Goal: Communication & Community: Answer question/provide support

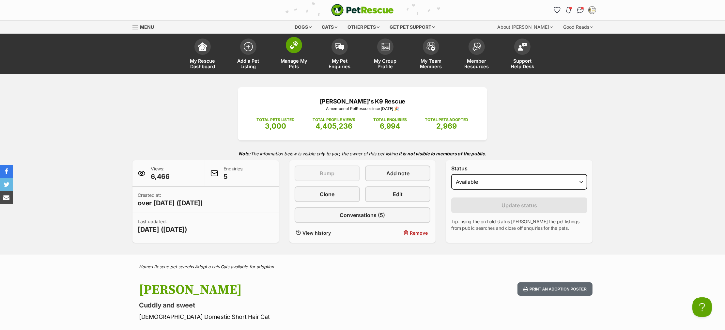
click at [289, 50] on span at bounding box center [294, 45] width 16 height 16
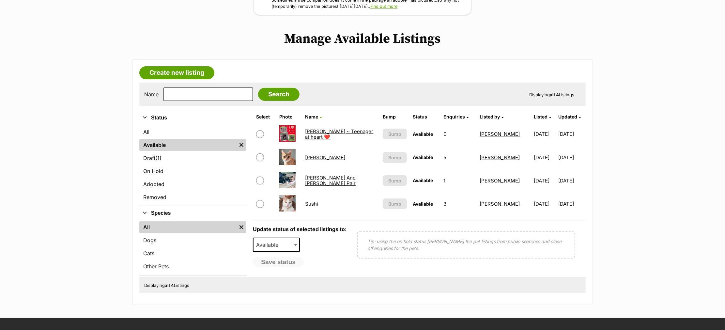
click at [308, 201] on link "Sushi" at bounding box center [311, 204] width 13 height 6
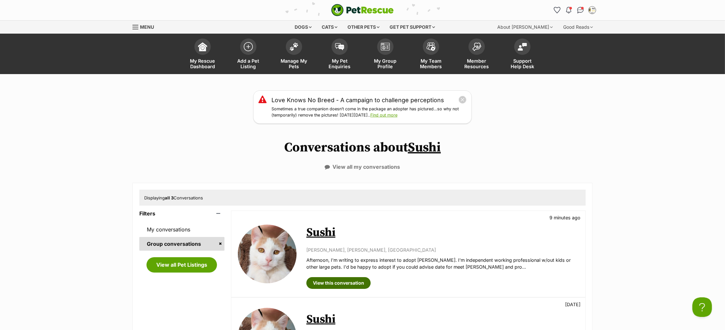
click at [340, 281] on link "View this conversation" at bounding box center [338, 283] width 64 height 12
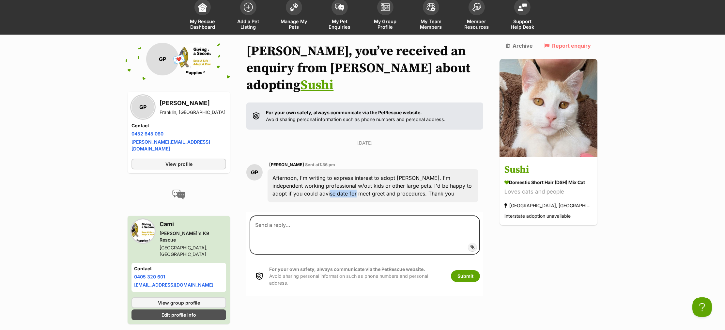
drag, startPoint x: 302, startPoint y: 173, endPoint x: 341, endPoint y: 180, distance: 39.4
click at [335, 178] on div "Afternoon, I'm writing to express interest to adopt Sushi. I'm independent work…" at bounding box center [373, 185] width 211 height 33
click at [395, 172] on div "Afternoon, I'm writing to express interest to adopt Sushi. I'm independent work…" at bounding box center [373, 185] width 211 height 33
drag, startPoint x: 303, startPoint y: 147, endPoint x: 271, endPoint y: 148, distance: 31.7
click at [271, 162] on span "Gaurab Pradhan" at bounding box center [286, 164] width 35 height 5
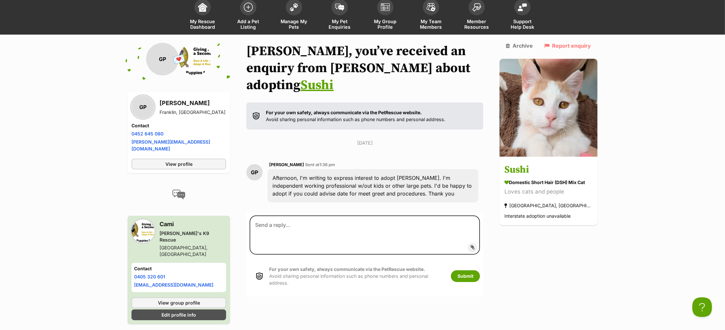
click at [393, 169] on div "Afternoon, I'm writing to express interest to adopt Sushi. I'm independent work…" at bounding box center [373, 185] width 211 height 33
drag, startPoint x: 187, startPoint y: 111, endPoint x: 161, endPoint y: 103, distance: 26.6
click at [160, 102] on div "Gaurab Pradhan Franklin, ACT" at bounding box center [193, 107] width 66 height 17
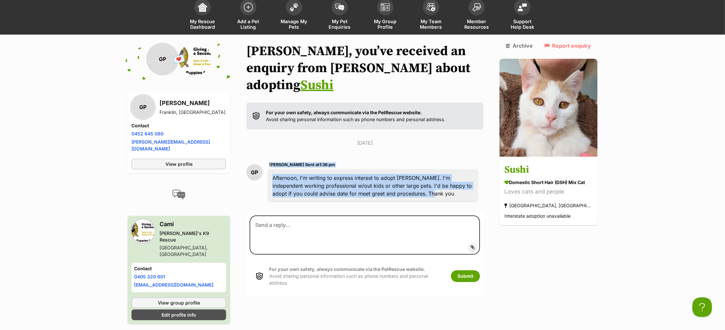
drag, startPoint x: 431, startPoint y: 176, endPoint x: 269, endPoint y: 145, distance: 165.2
click at [269, 156] on div "GP Gaurab Pradhan Sent at 1:36 pm Afternoon, I'm writing to express interest to…" at bounding box center [364, 181] width 237 height 51
click at [338, 185] on div "Afternoon, I'm writing to express interest to adopt Sushi. I'm independent work…" at bounding box center [373, 185] width 211 height 33
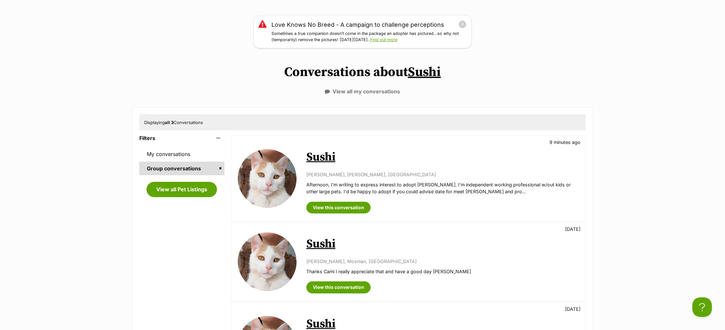
scroll to position [72, 0]
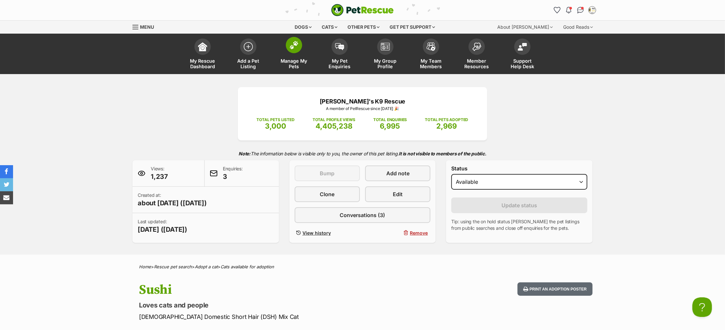
click at [296, 48] on img at bounding box center [293, 45] width 9 height 8
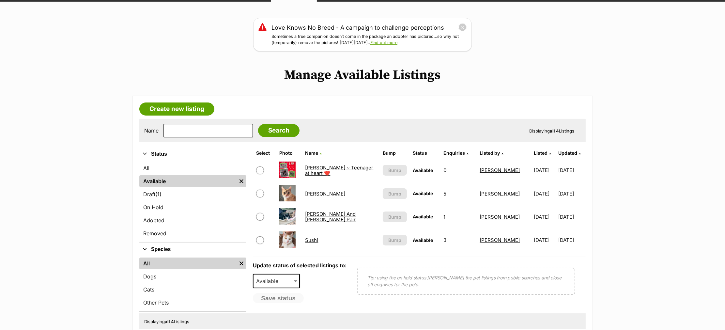
drag, startPoint x: 305, startPoint y: 238, endPoint x: 388, endPoint y: 243, distance: 83.3
click at [305, 239] on link "Sushi" at bounding box center [311, 240] width 13 height 6
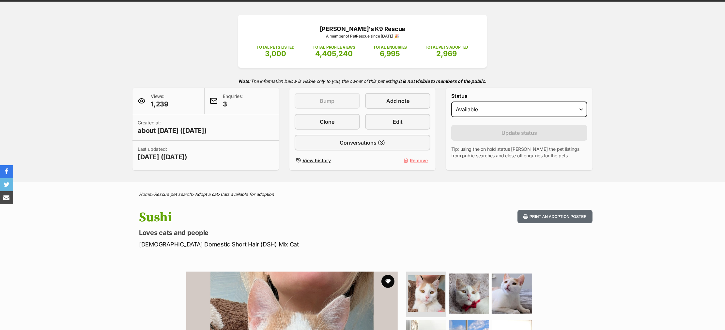
scroll to position [72, 0]
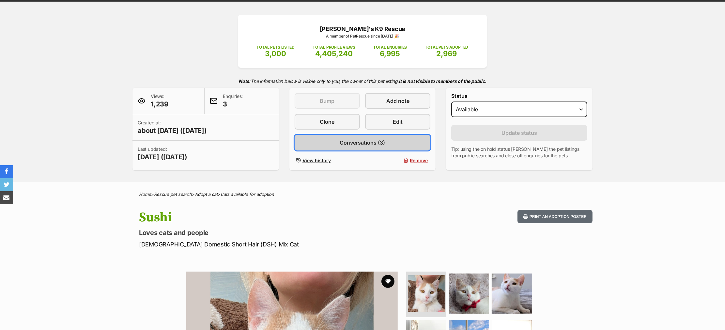
click at [371, 142] on span "Conversations (3)" at bounding box center [362, 143] width 45 height 8
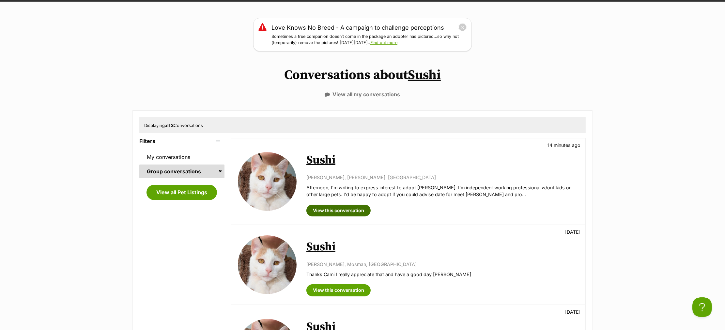
drag, startPoint x: 334, startPoint y: 209, endPoint x: 463, endPoint y: 213, distance: 129.2
click at [334, 209] on link "View this conversation" at bounding box center [338, 211] width 64 height 12
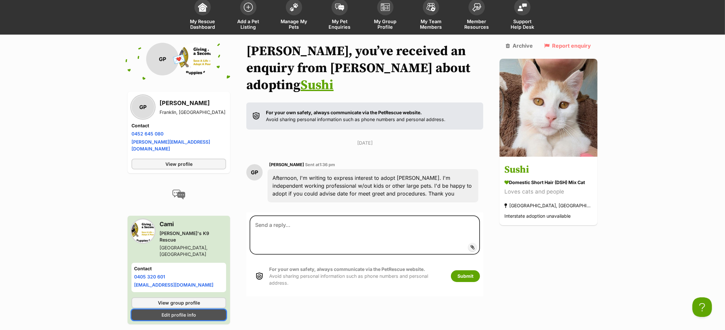
click at [178, 311] on span "Edit profile info" at bounding box center [178, 314] width 35 height 7
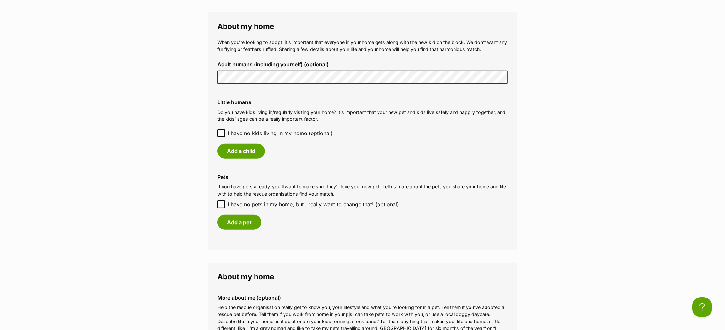
scroll to position [471, 0]
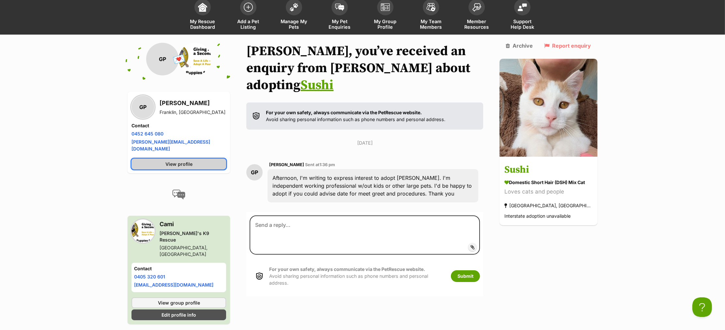
click at [167, 161] on span "View profile" at bounding box center [178, 164] width 27 height 7
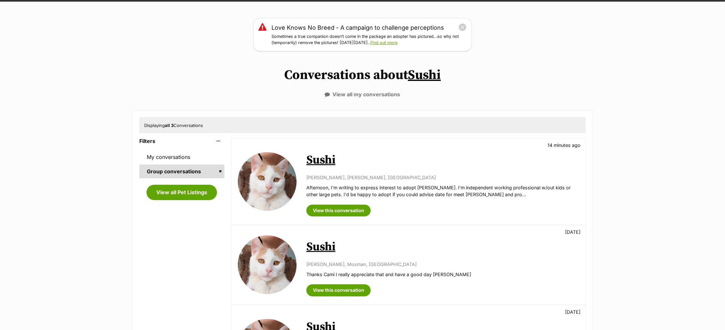
drag, startPoint x: 317, startPoint y: 160, endPoint x: 337, endPoint y: 160, distance: 19.6
click at [317, 161] on link "Sushi" at bounding box center [320, 160] width 29 height 15
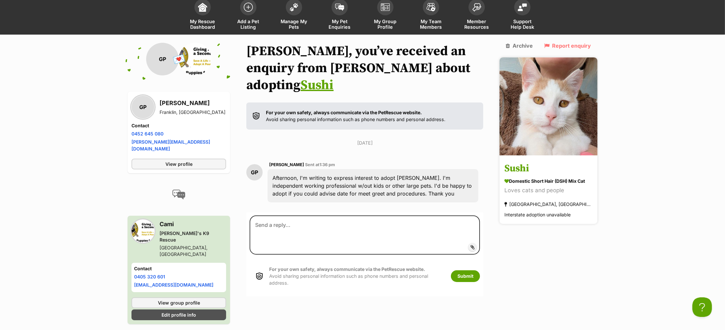
click at [529, 165] on h3 "Sushi" at bounding box center [548, 168] width 88 height 15
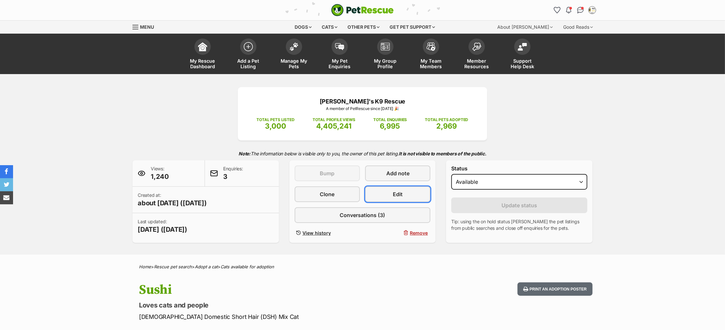
click at [397, 196] on span "Edit" at bounding box center [398, 194] width 10 height 8
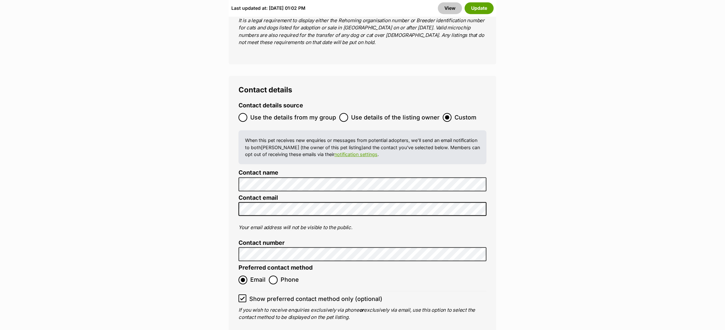
scroll to position [2610, 0]
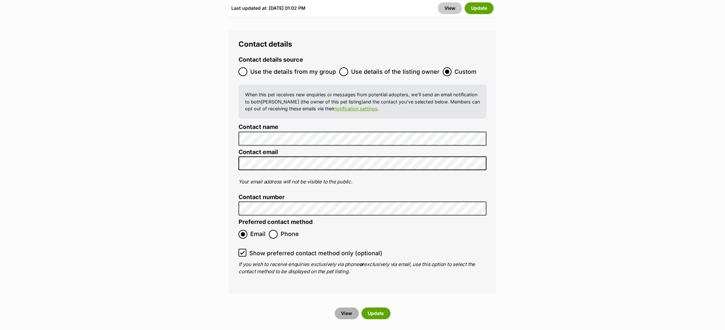
click at [346, 307] on link "View" at bounding box center [347, 313] width 24 height 12
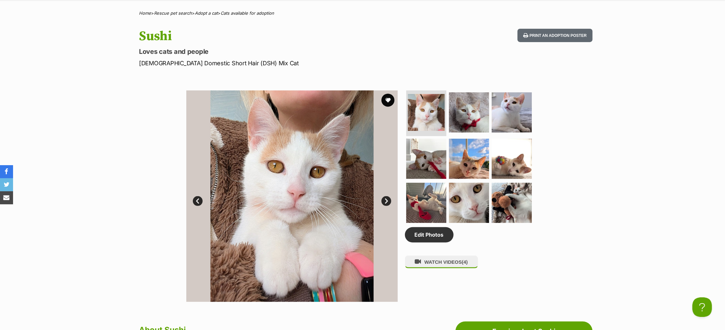
click at [387, 198] on link "Next" at bounding box center [386, 201] width 10 height 10
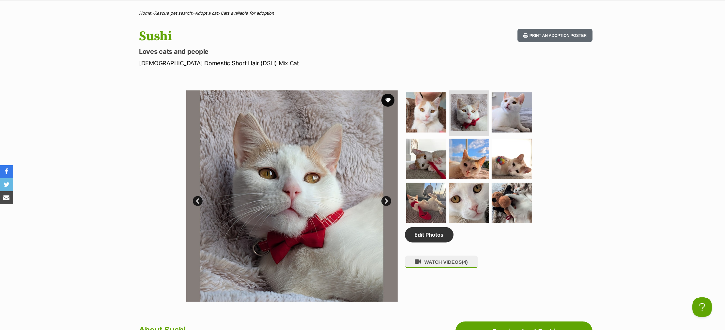
click at [387, 198] on link "Next" at bounding box center [386, 201] width 10 height 10
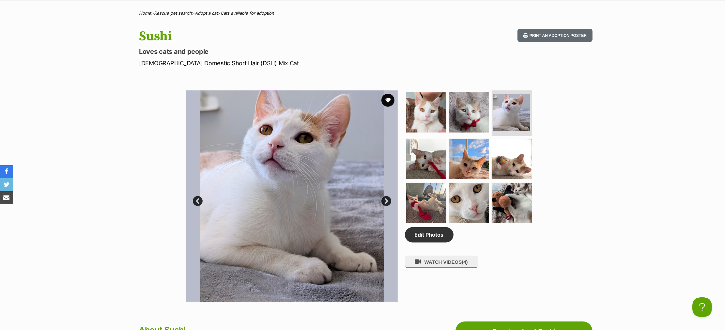
click at [387, 198] on link "Next" at bounding box center [386, 201] width 10 height 10
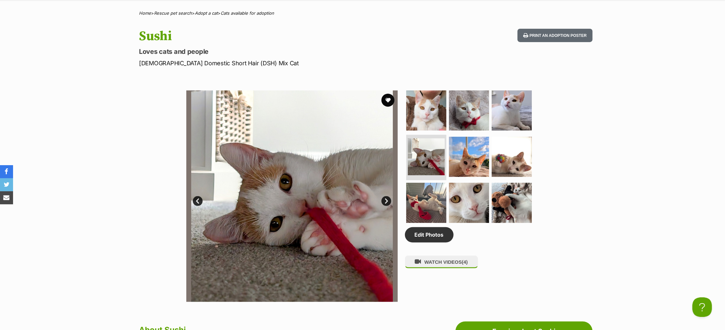
click at [387, 198] on link "Next" at bounding box center [386, 201] width 10 height 10
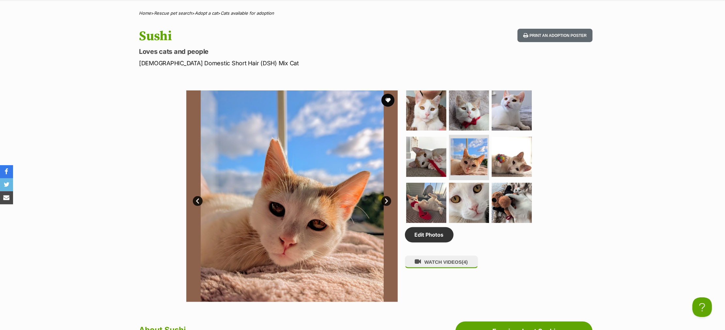
click at [387, 198] on link "Next" at bounding box center [386, 201] width 10 height 10
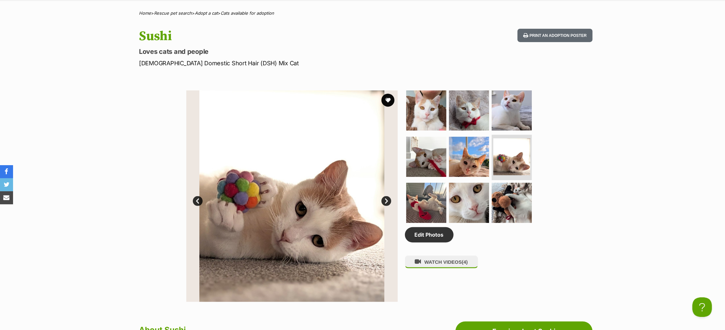
click at [387, 198] on link "Next" at bounding box center [386, 201] width 10 height 10
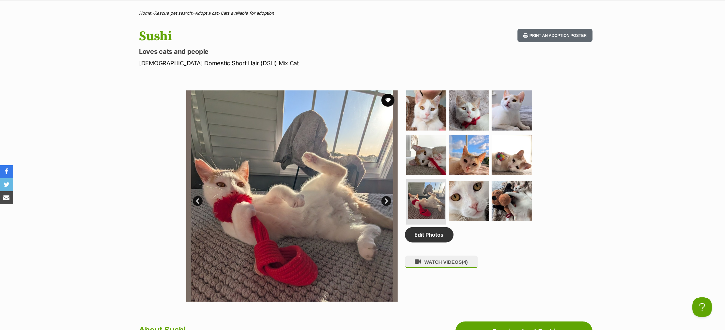
click at [387, 198] on link "Next" at bounding box center [386, 201] width 10 height 10
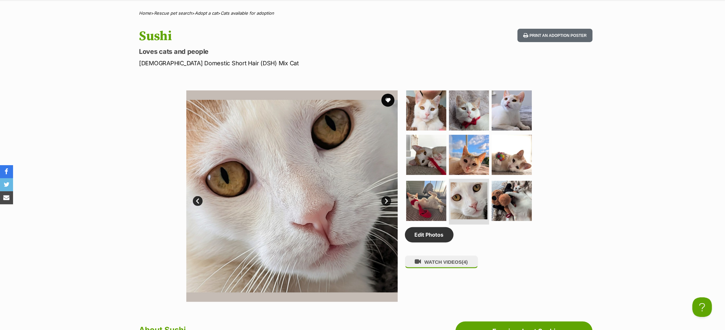
click at [387, 198] on link "Next" at bounding box center [386, 201] width 10 height 10
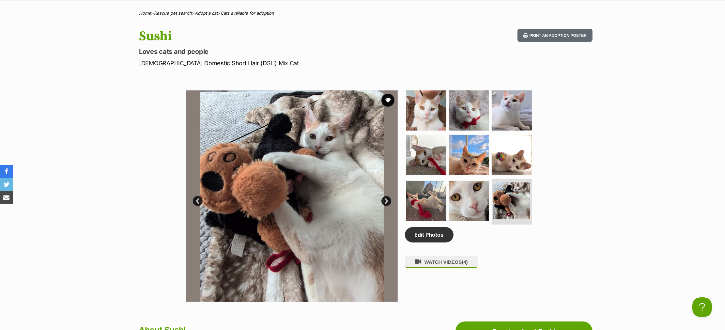
click at [387, 198] on link "Next" at bounding box center [386, 201] width 10 height 10
